Goal: Find contact information: Find contact information

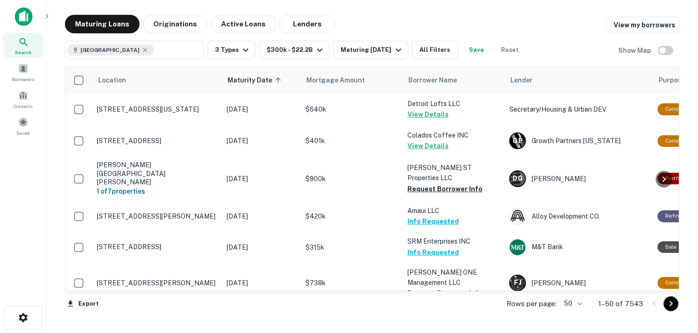
scroll to position [1081, 0]
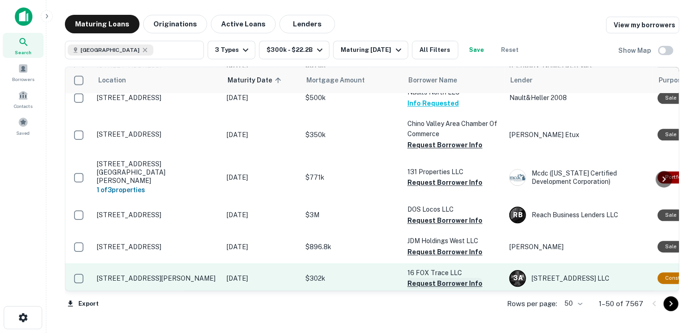
click at [434, 278] on button "Request Borrower Info" at bounding box center [444, 283] width 75 height 11
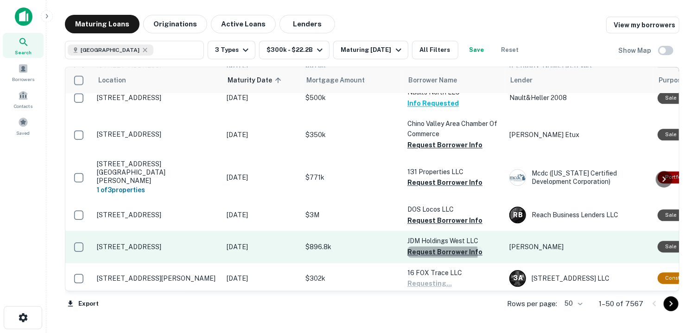
click at [437, 247] on button "Request Borrower Info" at bounding box center [444, 252] width 75 height 11
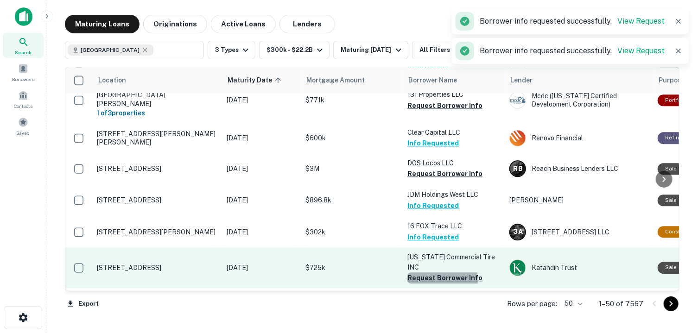
click at [432, 273] on button "Request Borrower Info" at bounding box center [444, 278] width 75 height 11
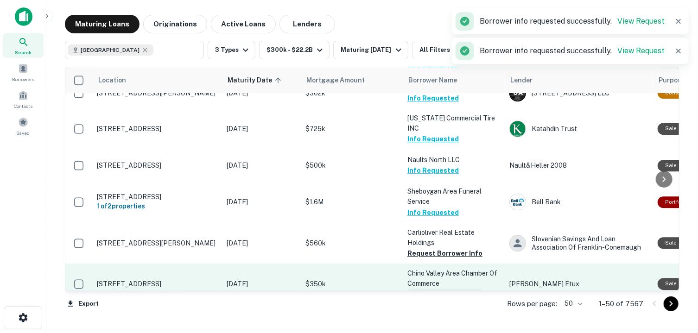
click at [426, 289] on button "Request Borrower Info" at bounding box center [444, 294] width 75 height 11
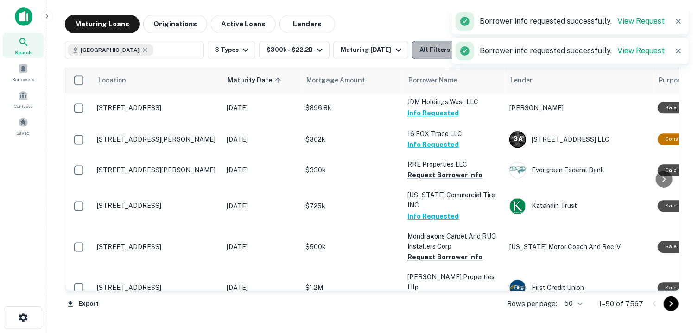
click at [434, 50] on button "All Filters" at bounding box center [435, 50] width 46 height 19
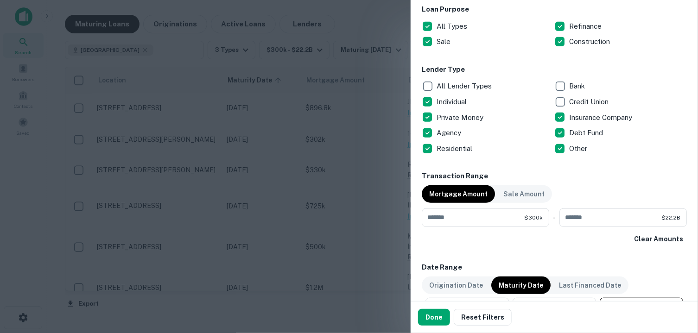
scroll to position [312, 0]
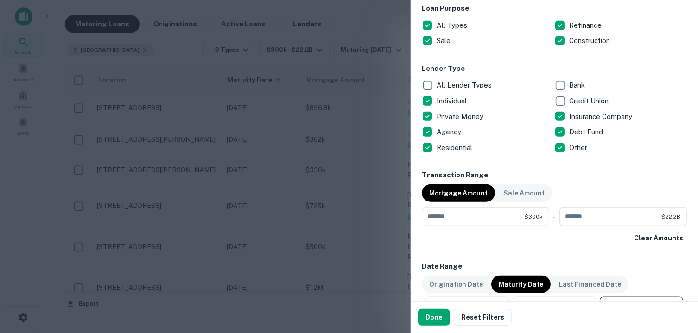
click at [383, 202] on div at bounding box center [349, 166] width 698 height 333
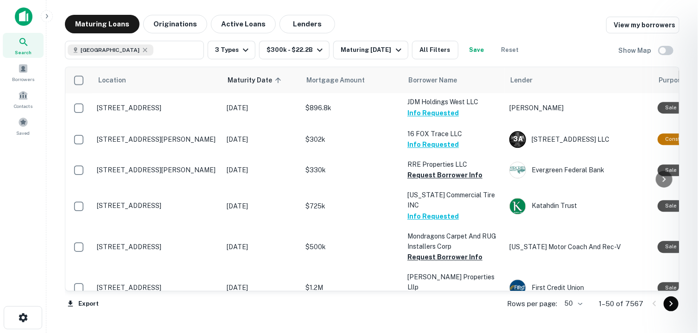
click at [430, 157] on div at bounding box center [349, 166] width 698 height 333
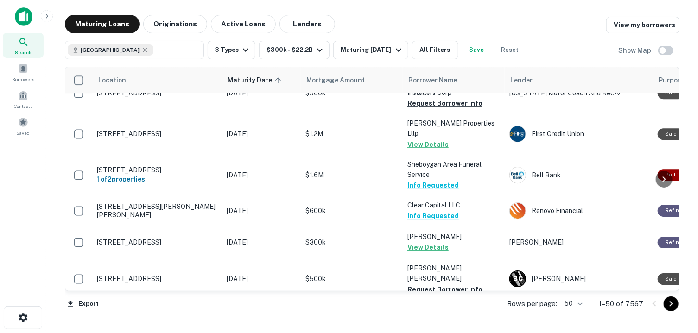
scroll to position [1374, 0]
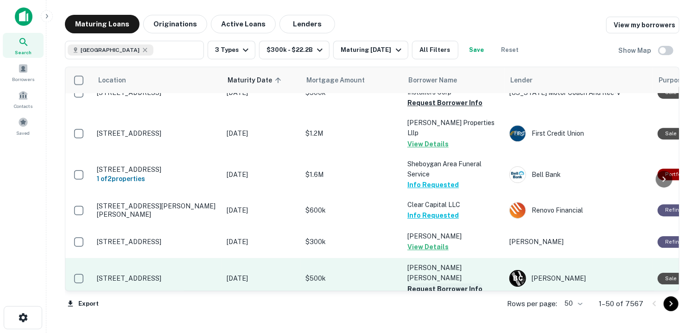
click at [430, 284] on button "Request Borrower Info" at bounding box center [444, 289] width 75 height 11
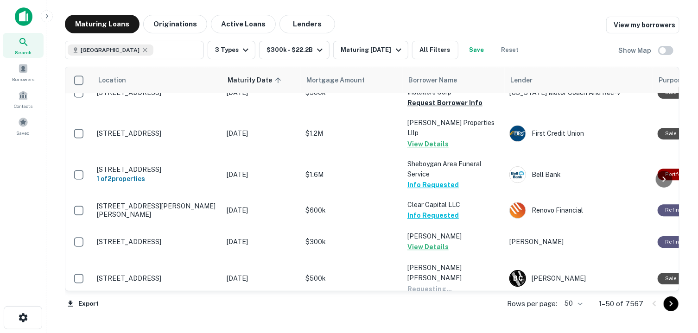
click at [426, 314] on button "Request Borrower Info" at bounding box center [444, 319] width 75 height 11
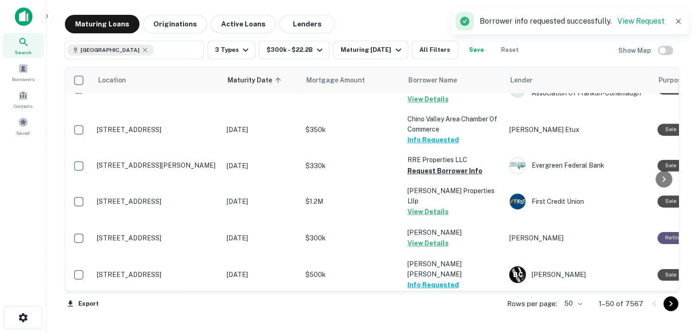
scroll to position [1434, 0]
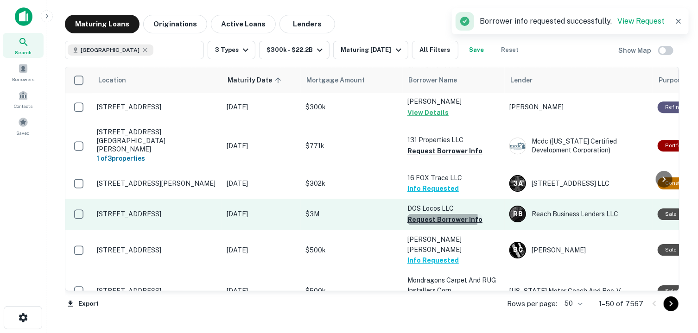
click at [441, 214] on button "Request Borrower Info" at bounding box center [444, 219] width 75 height 11
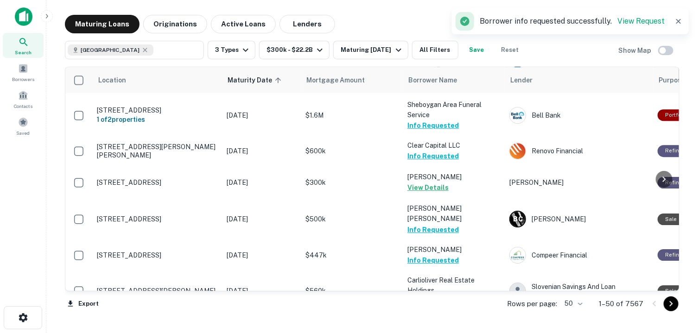
click at [582, 303] on body "Search Borrowers Contacts Saved Maturing Loans Originations Active Loans Lender…" at bounding box center [349, 166] width 698 height 333
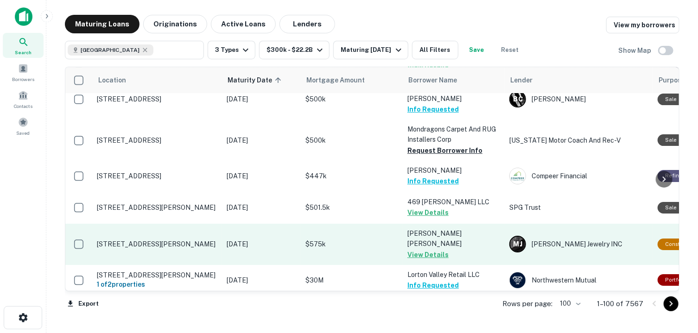
scroll to position [1551, 0]
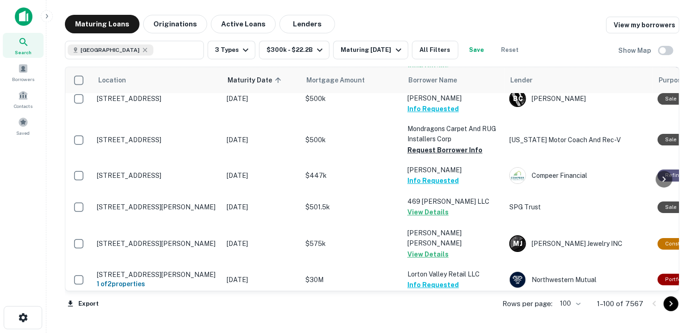
click at [420, 310] on button "Request Borrower Info" at bounding box center [444, 315] width 75 height 11
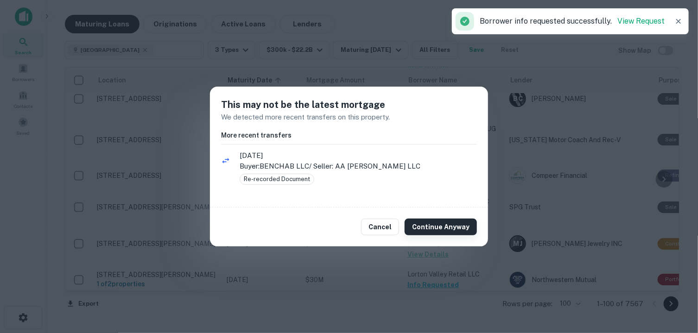
click at [443, 224] on button "Continue Anyway" at bounding box center [441, 227] width 72 height 17
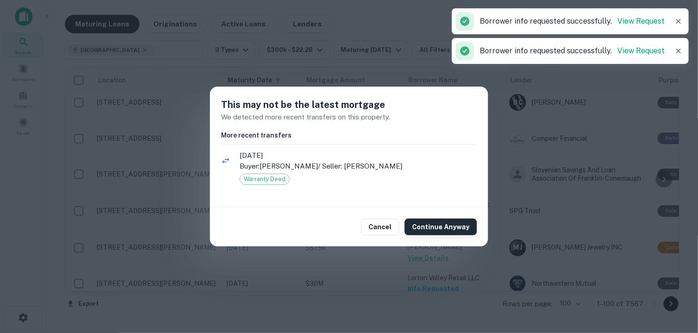
click at [442, 226] on button "Continue Anyway" at bounding box center [441, 227] width 72 height 17
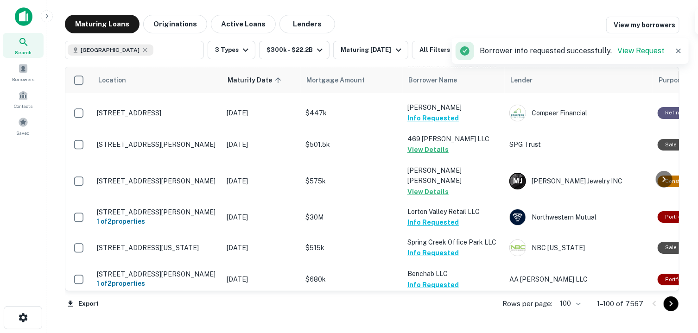
scroll to position [1647, 0]
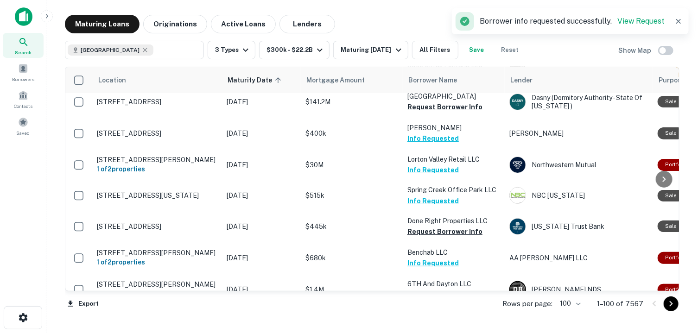
scroll to position [1795, 0]
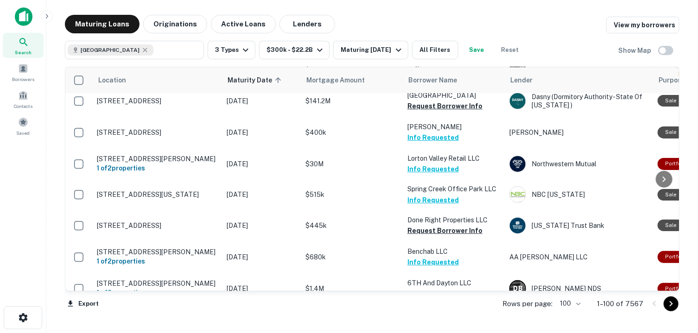
click at [441, 319] on button "Request Borrower Info" at bounding box center [444, 324] width 75 height 11
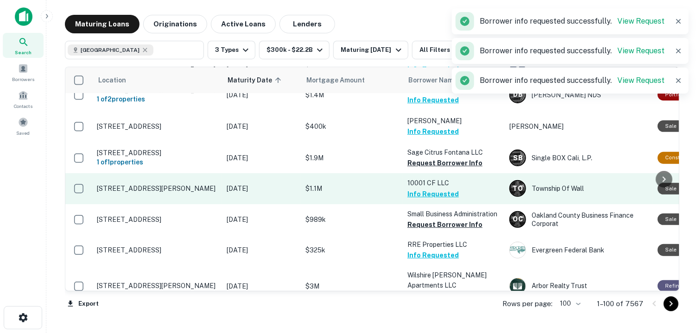
scroll to position [1933, 0]
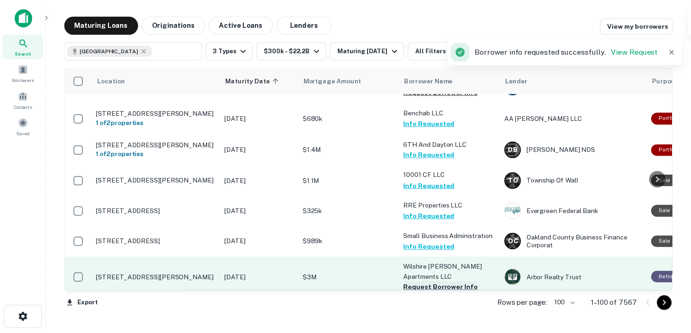
scroll to position [1936, 0]
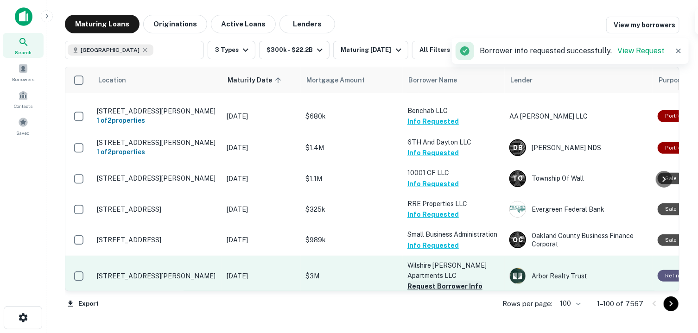
click at [439, 281] on button "Request Borrower Info" at bounding box center [444, 286] width 75 height 11
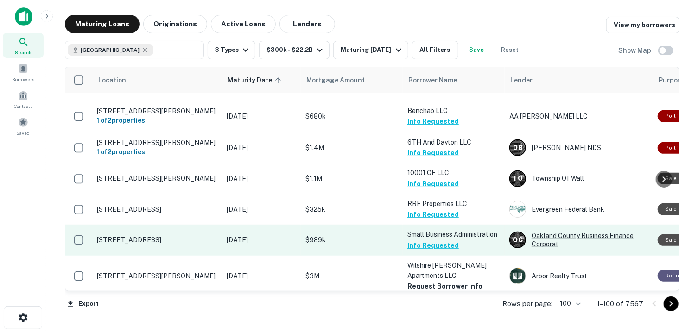
click at [538, 232] on div "O C Oakland County Business Finance Corporat" at bounding box center [578, 240] width 139 height 17
